Goal: Find specific page/section: Locate a particular part of the current website

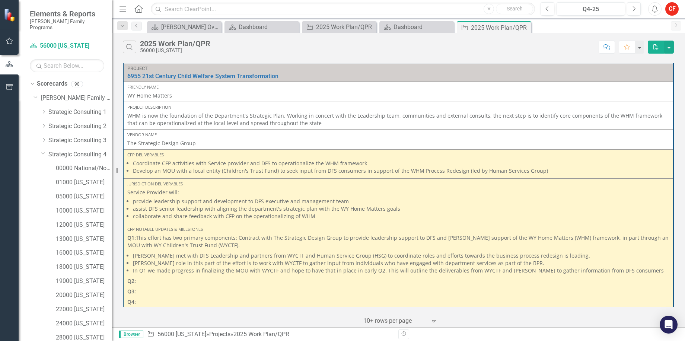
scroll to position [74, 0]
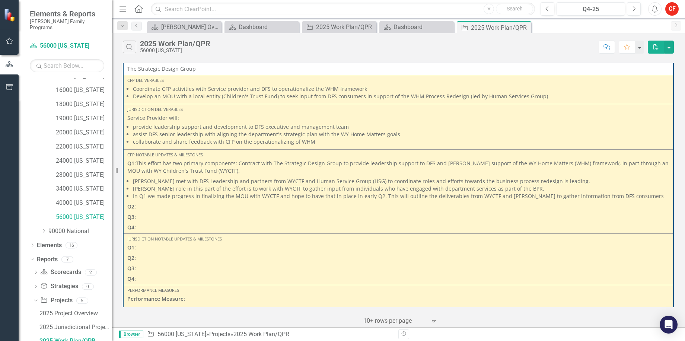
click at [192, 159] on div "CFP Notable Updates & Milestones Q1: This effort has two primary components: Co…" at bounding box center [398, 191] width 542 height 79
drag, startPoint x: 437, startPoint y: 54, endPoint x: 416, endPoint y: 54, distance: 20.5
click at [416, 54] on div "Search 2025 Work Plan/QPR 56000 [US_STATE] Comment Favorite PDF" at bounding box center [399, 45] width 574 height 24
click at [0, 0] on icon "Close" at bounding box center [0, 0] width 0 height 0
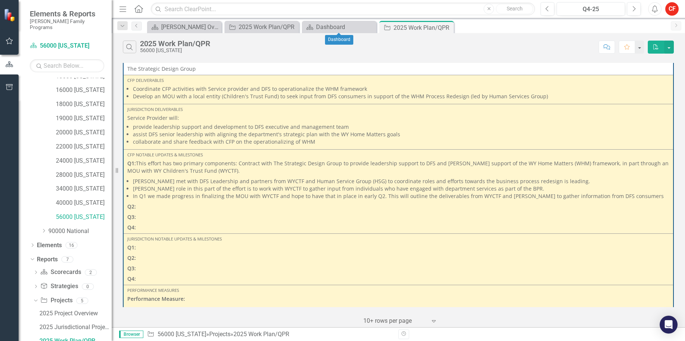
click at [0, 0] on icon "Close" at bounding box center [0, 0] width 0 height 0
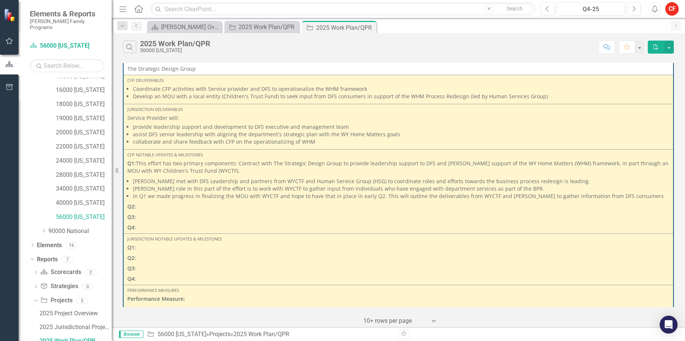
click at [319, 52] on div "Search 2025 Work Plan/QPR 56000 [US_STATE]" at bounding box center [359, 47] width 472 height 13
click at [178, 263] on p "Q2:" at bounding box center [398, 258] width 542 height 10
click at [149, 121] on p "Service Provider will:" at bounding box center [398, 117] width 542 height 7
click at [176, 262] on p "Q2:" at bounding box center [398, 258] width 542 height 10
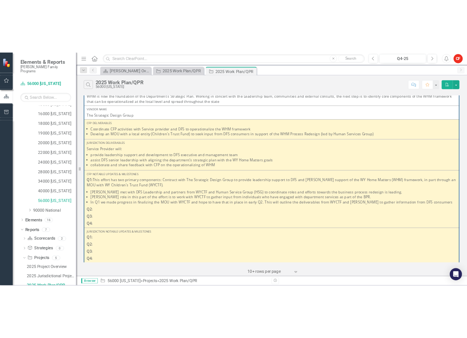
scroll to position [0, 0]
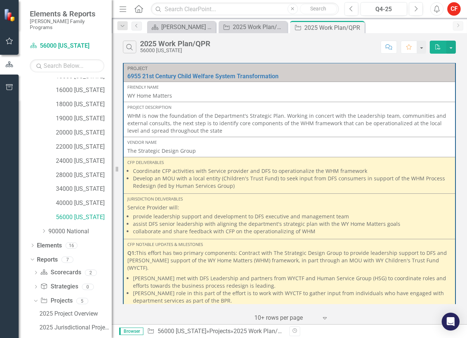
drag, startPoint x: 351, startPoint y: 49, endPoint x: 361, endPoint y: 46, distance: 10.4
click at [351, 49] on div "Search 2025 Work Plan/QPR 56000 [US_STATE]" at bounding box center [250, 47] width 254 height 13
click at [359, 50] on div "Search 2025 Work Plan/QPR 56000 [US_STATE]" at bounding box center [250, 47] width 254 height 13
drag, startPoint x: 357, startPoint y: 51, endPoint x: 393, endPoint y: 45, distance: 36.5
click at [357, 51] on div "Search 2025 Work Plan/QPR 56000 [US_STATE]" at bounding box center [250, 47] width 254 height 13
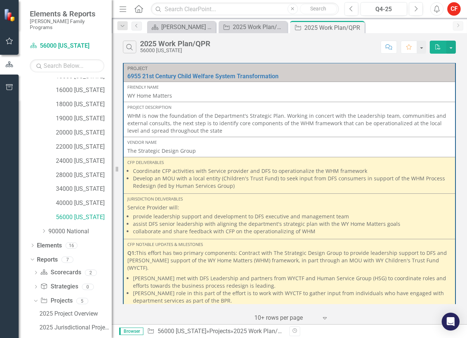
click at [339, 52] on div "Search 2025 Work Plan/QPR 56000 [US_STATE]" at bounding box center [250, 47] width 254 height 13
